Goal: Navigation & Orientation: Find specific page/section

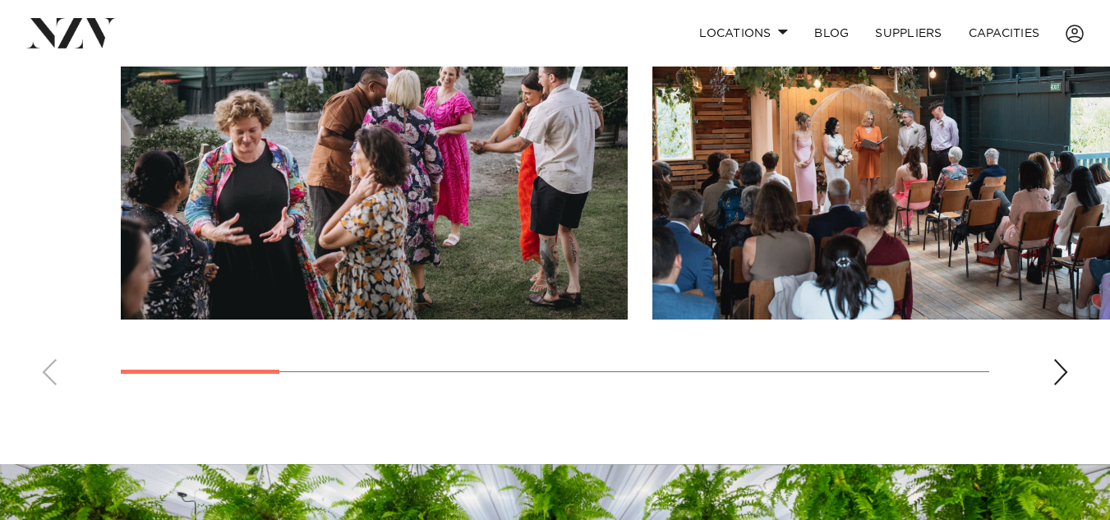
scroll to position [1316, 0]
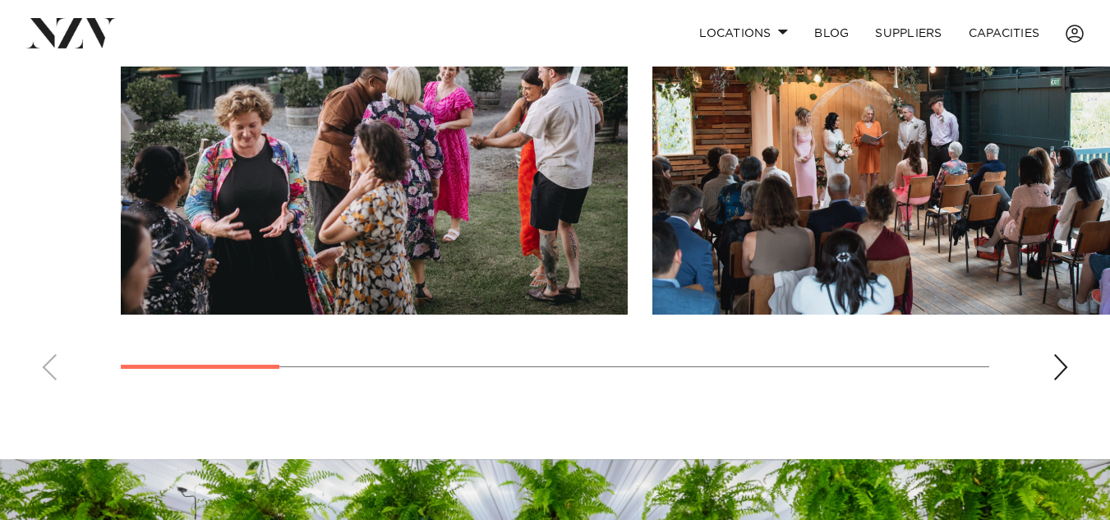
click at [1060, 386] on swiper-container at bounding box center [555, 167] width 1110 height 451
click at [1060, 369] on div "Next slide" at bounding box center [1060, 367] width 16 height 26
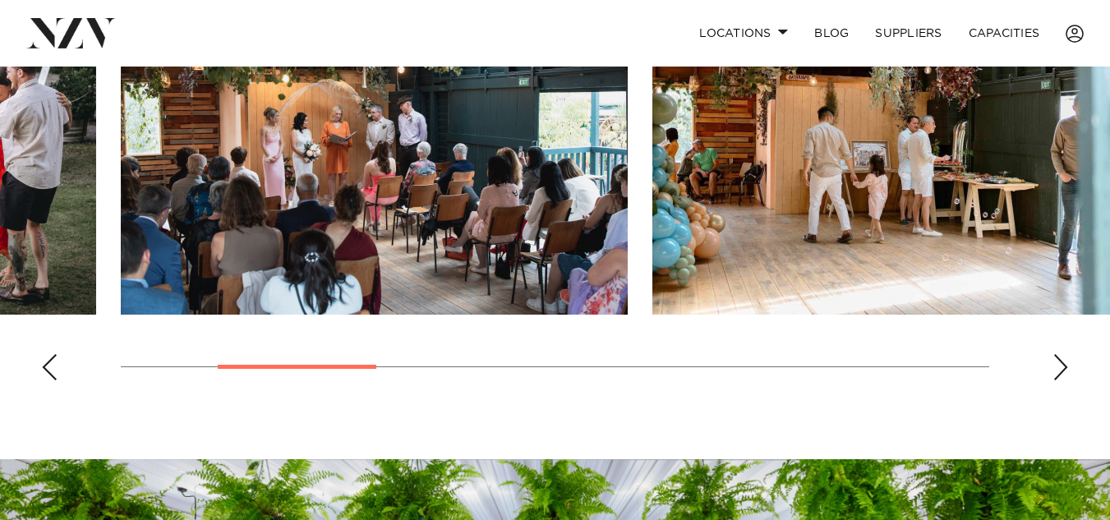
click at [1060, 369] on div "Next slide" at bounding box center [1060, 367] width 16 height 26
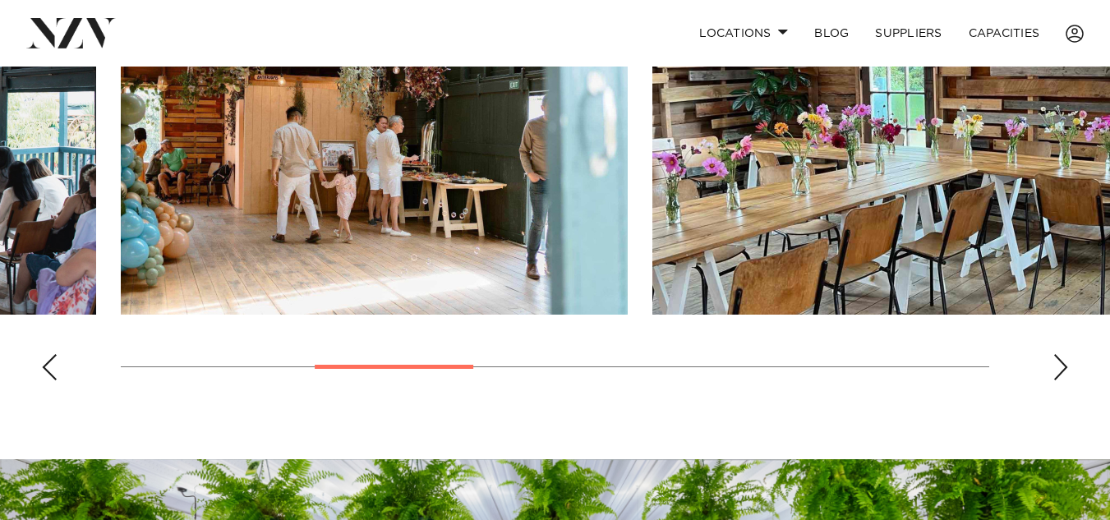
click at [1060, 369] on div "Next slide" at bounding box center [1060, 367] width 16 height 26
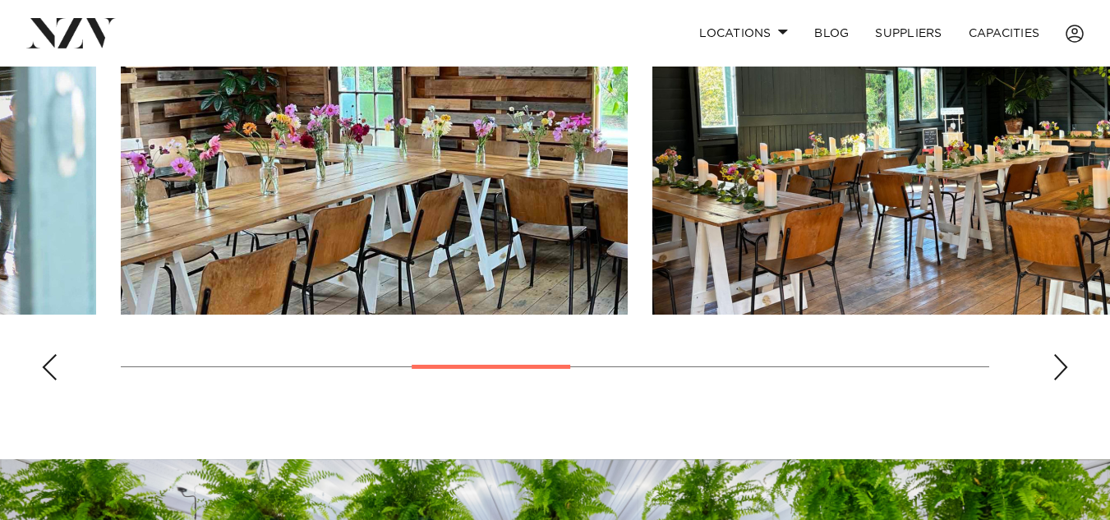
click at [1060, 369] on div "Next slide" at bounding box center [1060, 367] width 16 height 26
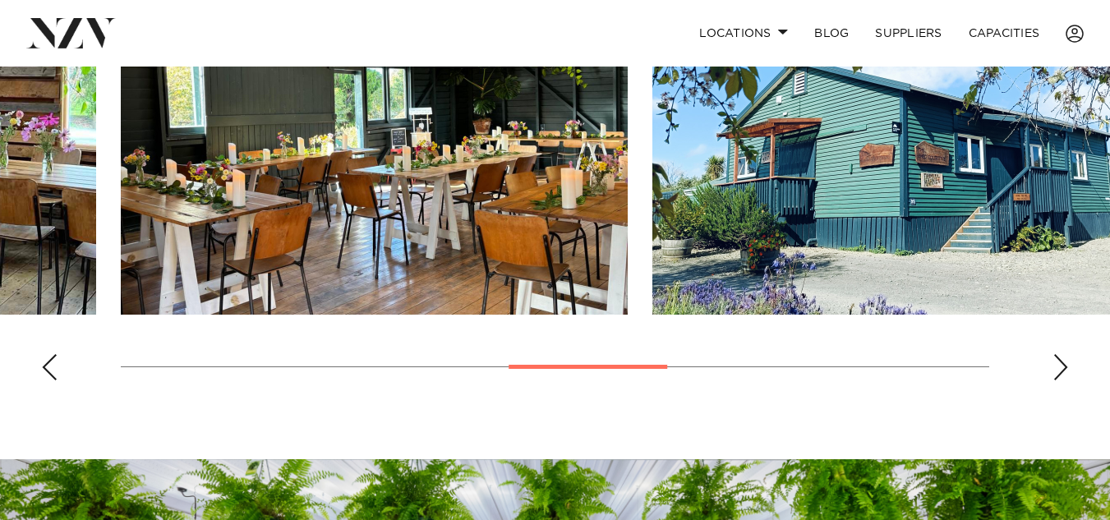
click at [1060, 369] on div "Next slide" at bounding box center [1060, 367] width 16 height 26
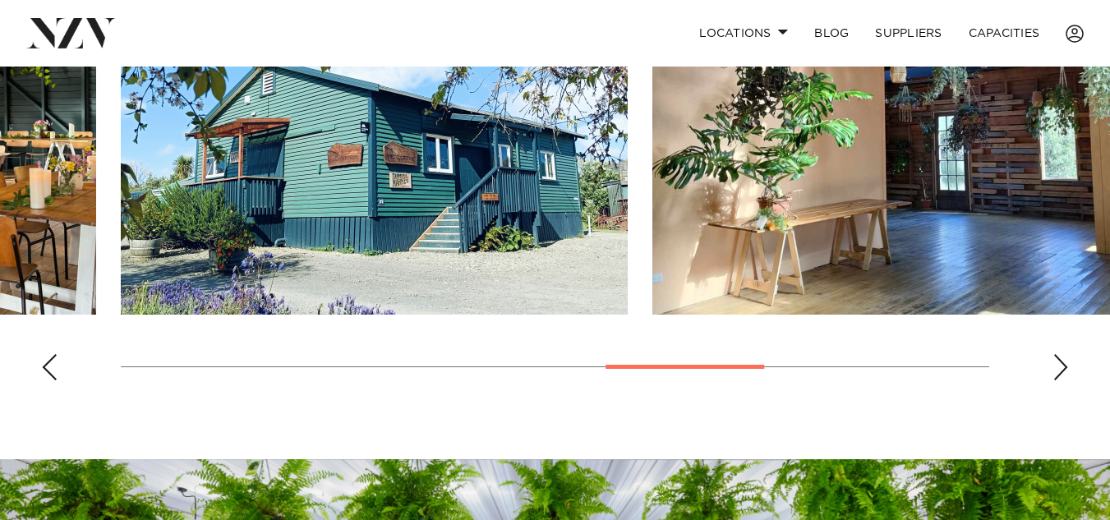
click at [1060, 369] on div "Next slide" at bounding box center [1060, 367] width 16 height 26
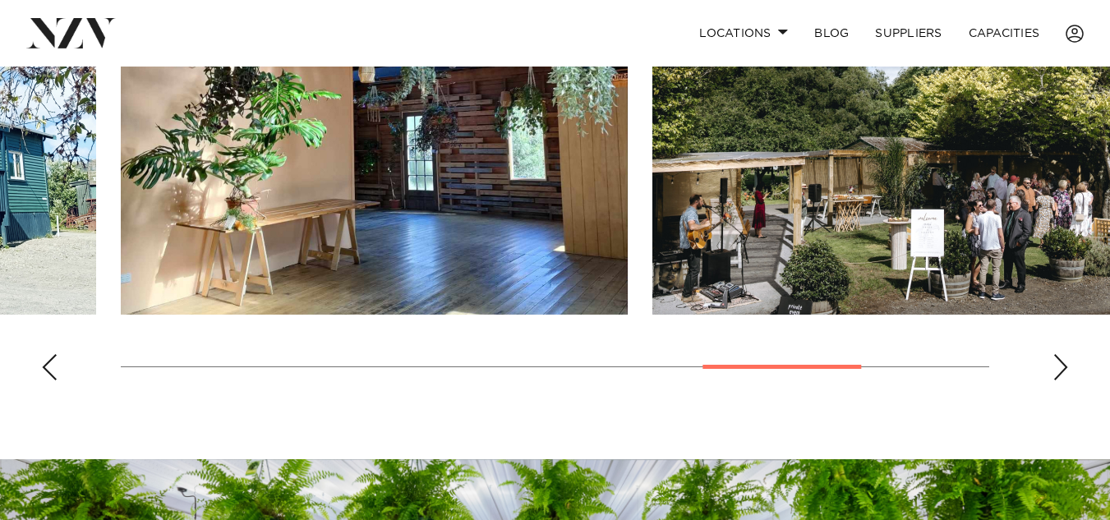
click at [1060, 369] on div "Next slide" at bounding box center [1060, 367] width 16 height 26
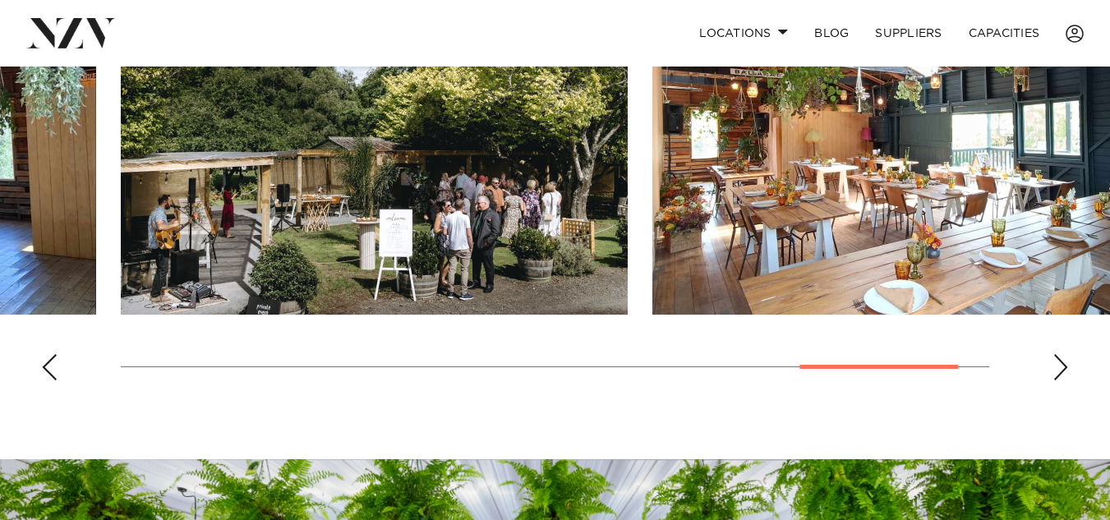
click at [1060, 369] on div "Next slide" at bounding box center [1060, 367] width 16 height 26
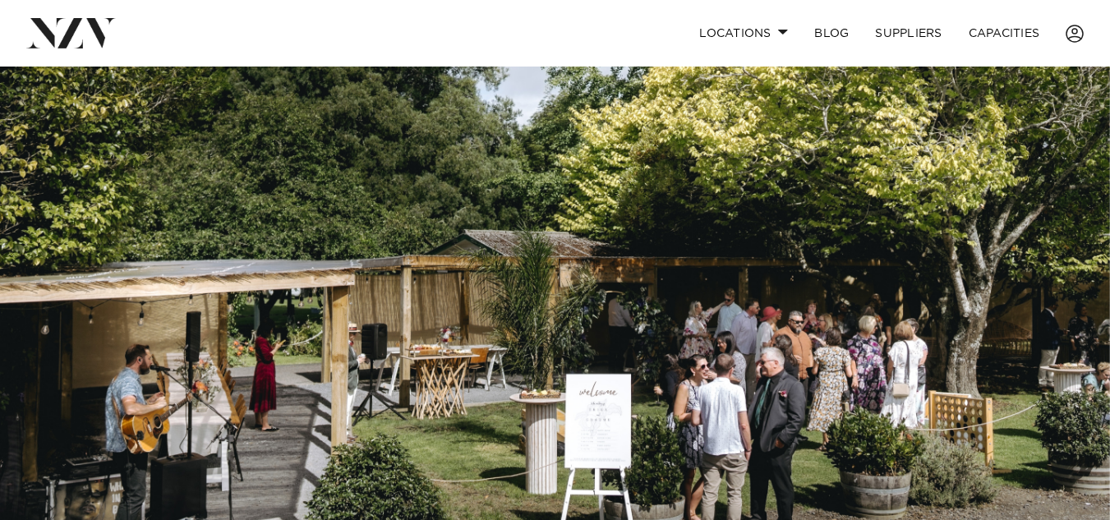
scroll to position [0, 0]
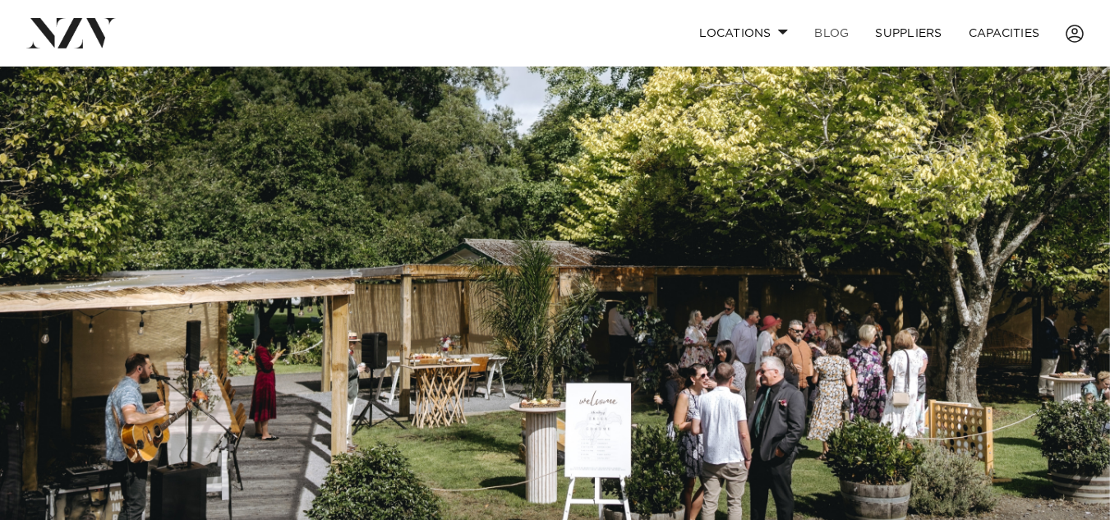
click at [841, 32] on link "BLOG" at bounding box center [831, 33] width 61 height 35
click at [1000, 32] on link "Capacities" at bounding box center [1004, 33] width 98 height 35
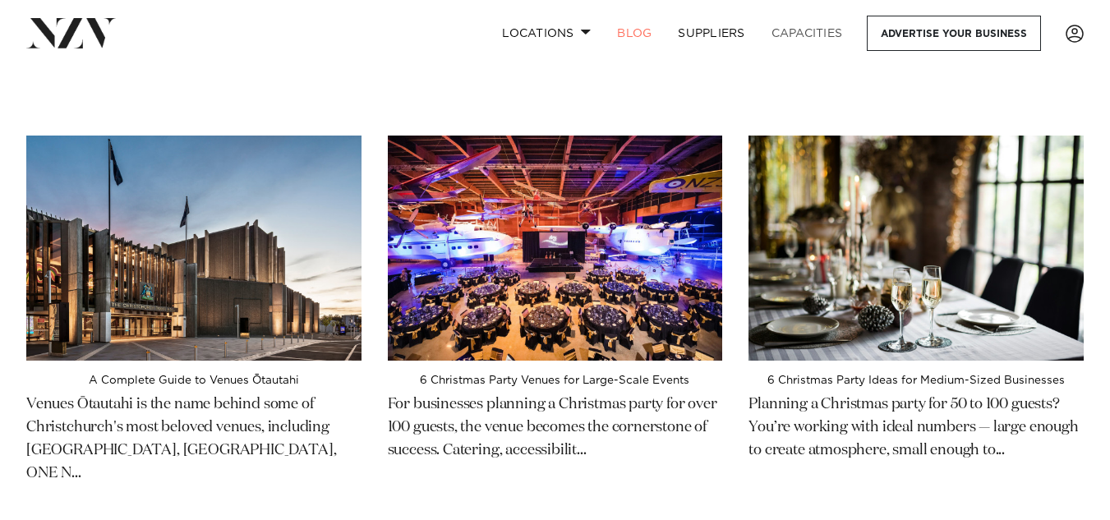
click at [796, 37] on link "Capacities" at bounding box center [807, 33] width 98 height 35
